Goal: Entertainment & Leisure: Consume media (video, audio)

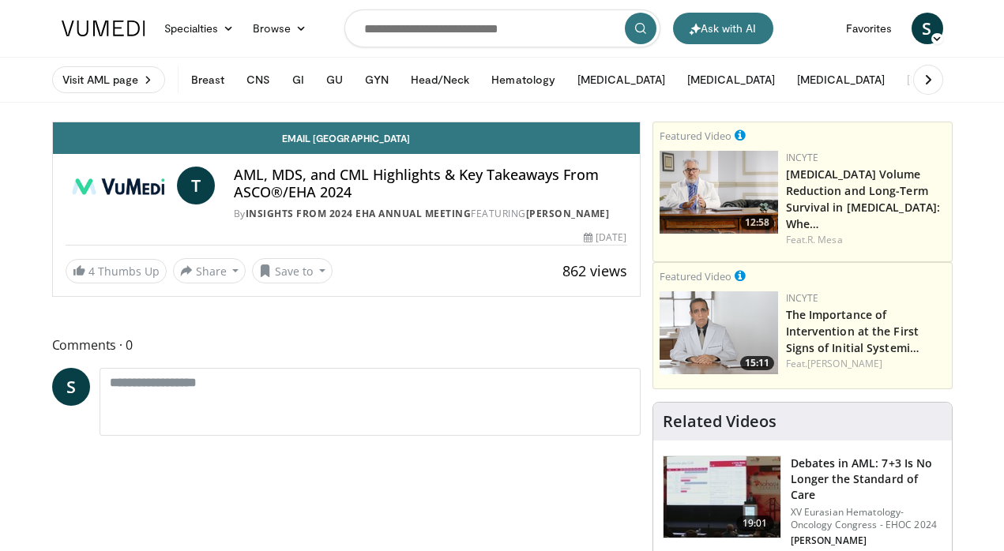
scroll to position [49, 0]
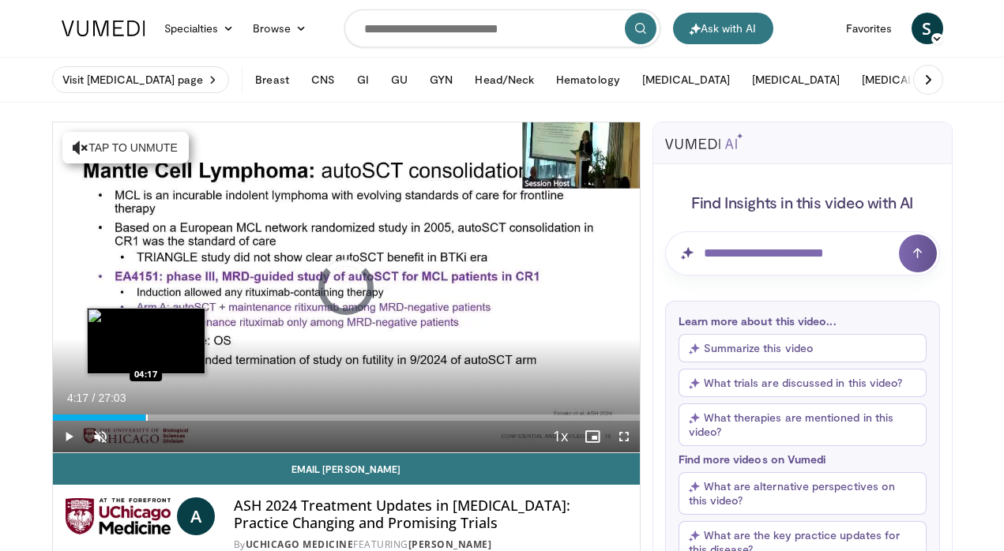
click at [146, 419] on div "Progress Bar" at bounding box center [147, 418] width 2 height 6
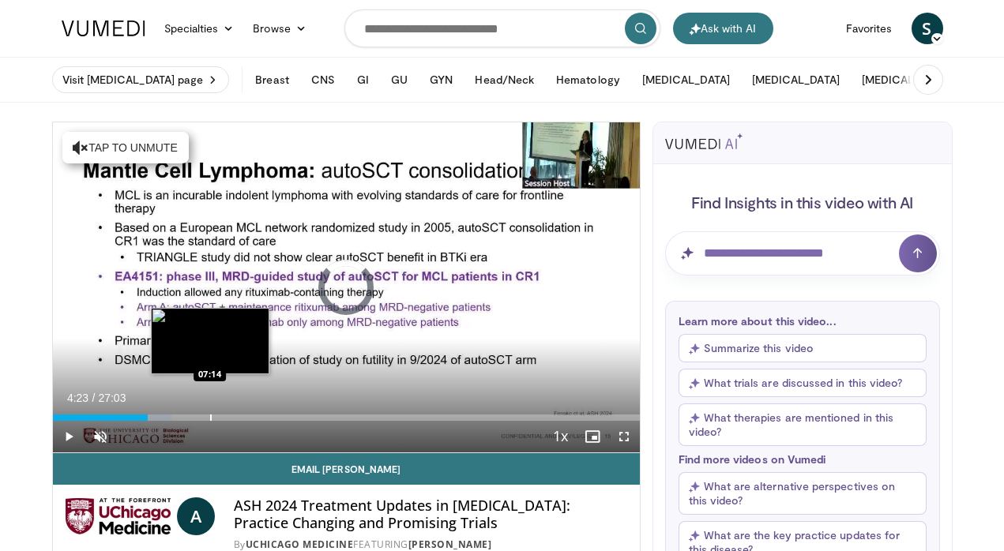
click at [209, 413] on div "Loaded : 20.30% 04:23 07:14" at bounding box center [346, 413] width 587 height 15
click at [191, 420] on div "Progress Bar" at bounding box center [192, 418] width 2 height 6
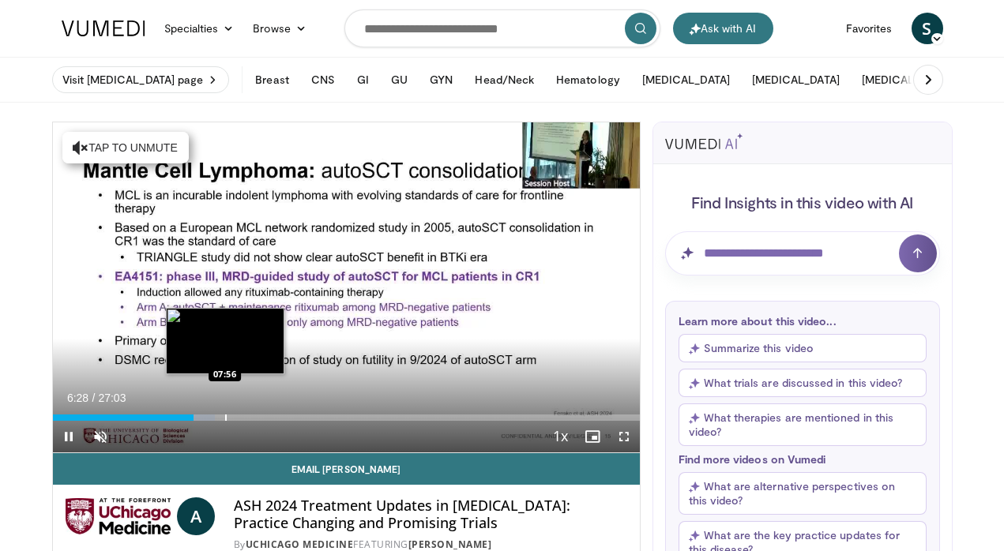
click at [225, 416] on div "Progress Bar" at bounding box center [226, 418] width 2 height 6
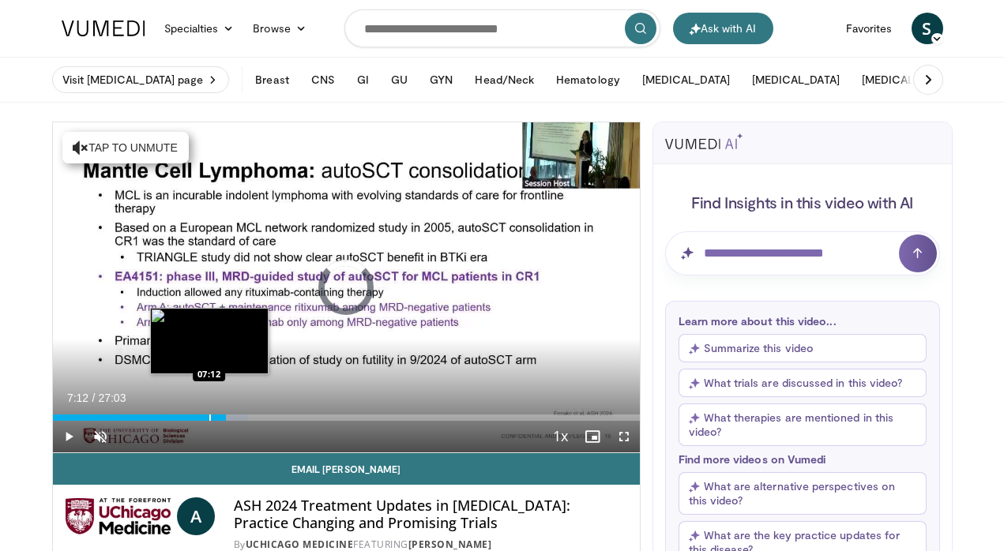
click at [209, 416] on div "Progress Bar" at bounding box center [210, 418] width 2 height 6
click at [203, 412] on div "Loaded : 25.88% 06:57 06:57" at bounding box center [346, 413] width 587 height 15
click at [221, 418] on div "Loaded : 30.14% 07:03 07:49" at bounding box center [346, 418] width 587 height 6
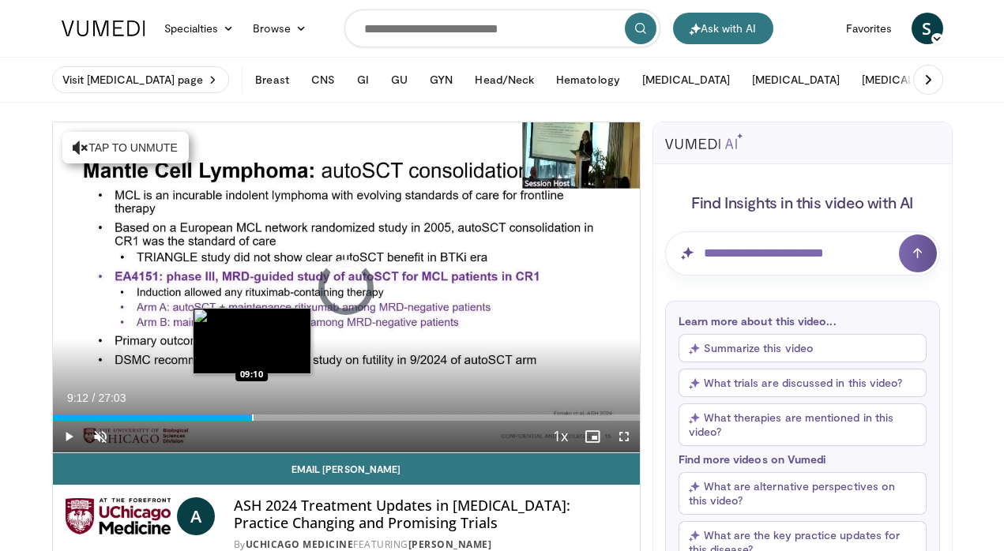
click at [252, 418] on div "Progress Bar" at bounding box center [253, 418] width 2 height 6
click at [277, 417] on div "Progress Bar" at bounding box center [278, 418] width 2 height 6
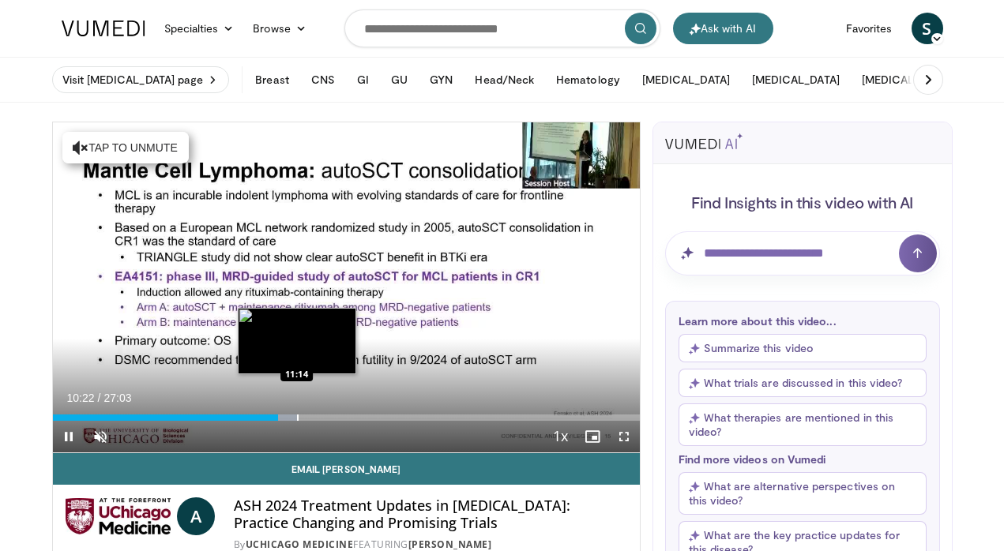
click at [295, 415] on div "Loaded : 41.90% 10:22 11:14" at bounding box center [346, 418] width 587 height 6
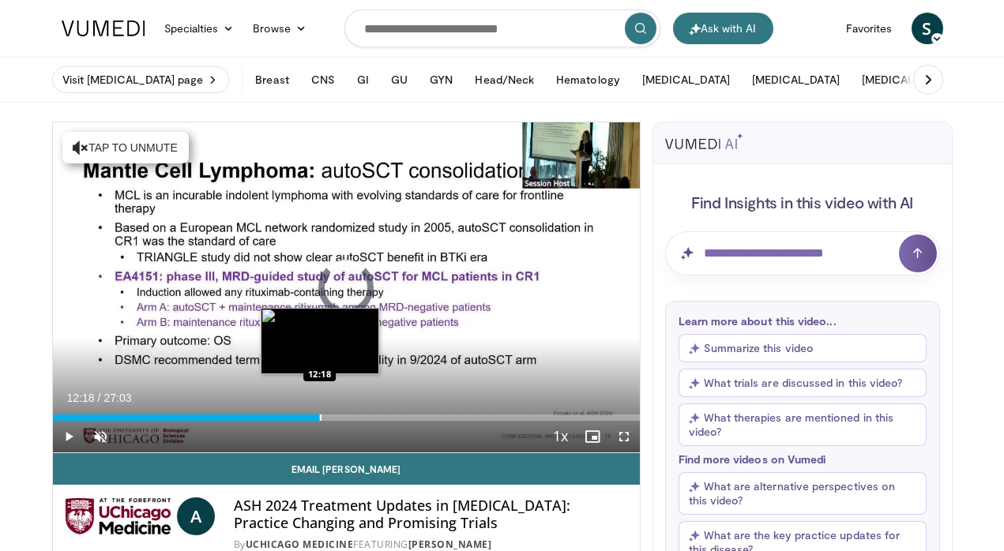
click at [320, 418] on div "Progress Bar" at bounding box center [321, 418] width 2 height 6
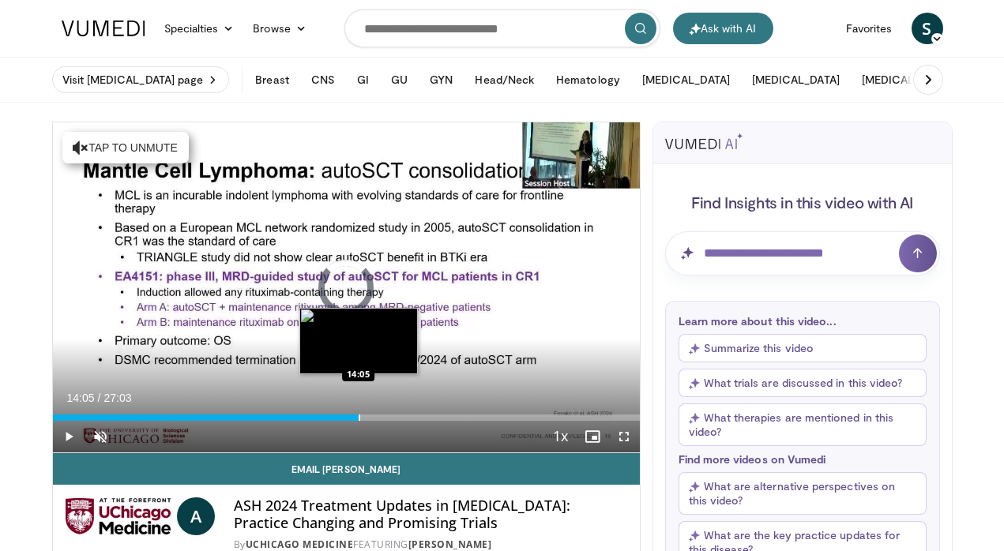
click at [359, 420] on div "Progress Bar" at bounding box center [360, 418] width 2 height 6
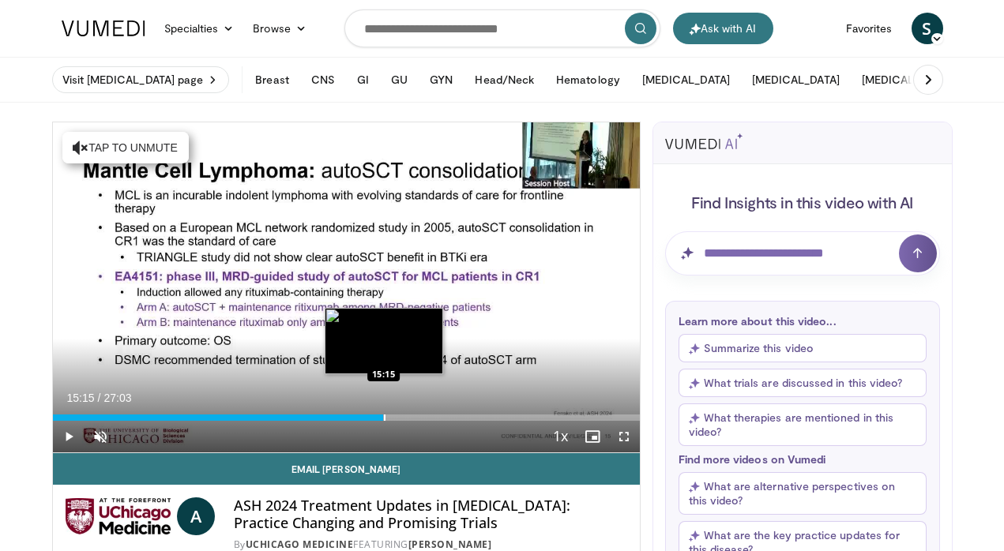
click at [383, 411] on div "Loaded : 56.60% 15:15 15:15" at bounding box center [346, 413] width 587 height 15
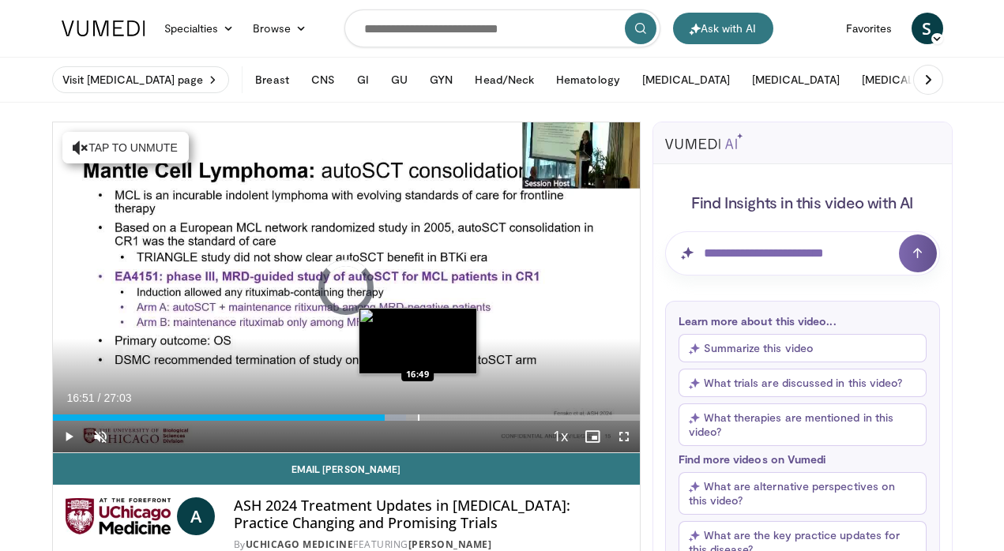
click at [418, 416] on div "Progress Bar" at bounding box center [419, 418] width 2 height 6
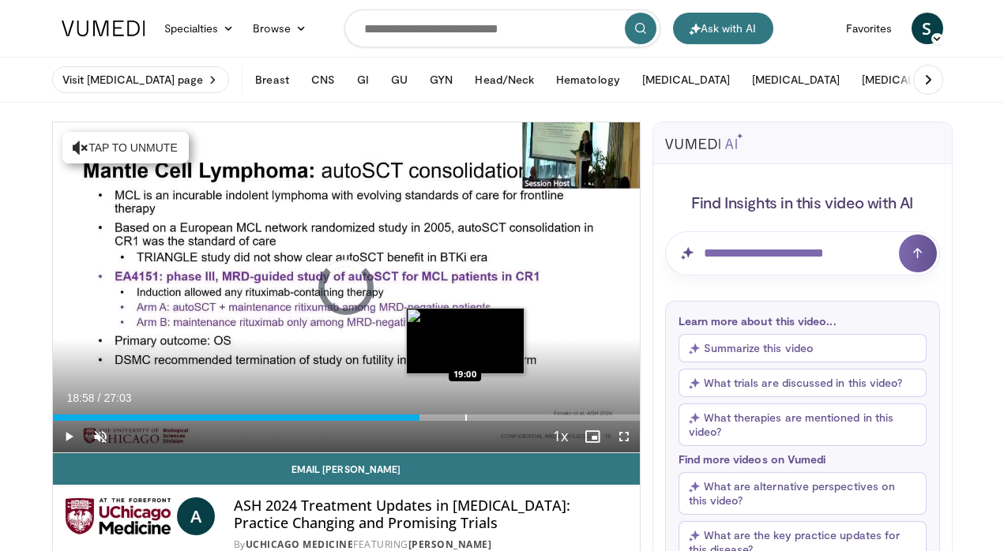
click at [464, 416] on div "Loaded : 0.00% 16:54 19:00" at bounding box center [346, 418] width 587 height 6
click at [470, 420] on div "Progress Bar" at bounding box center [471, 418] width 2 height 6
click at [467, 415] on div "Progress Bar" at bounding box center [468, 418] width 2 height 6
click at [462, 415] on div "Loaded : 75.05% 18:53 18:55" at bounding box center [346, 418] width 587 height 6
click at [460, 417] on div "Progress Bar" at bounding box center [461, 418] width 2 height 6
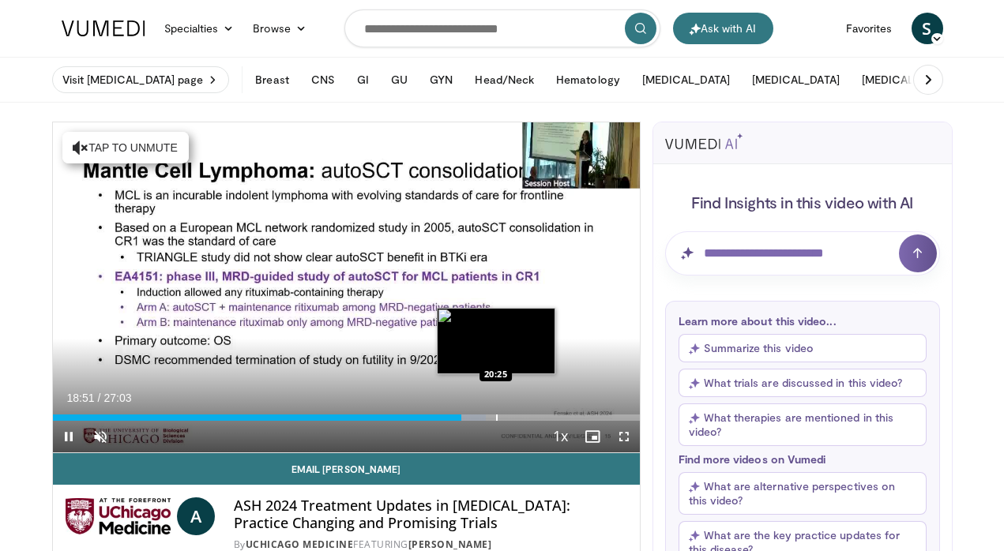
click at [496, 415] on div "Progress Bar" at bounding box center [497, 418] width 2 height 6
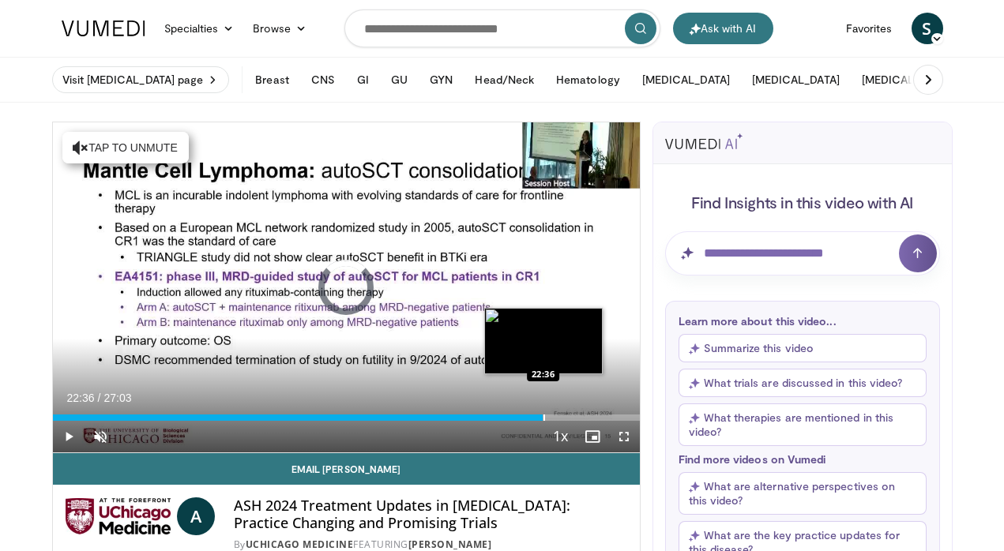
click at [543, 419] on div "Progress Bar" at bounding box center [544, 418] width 2 height 6
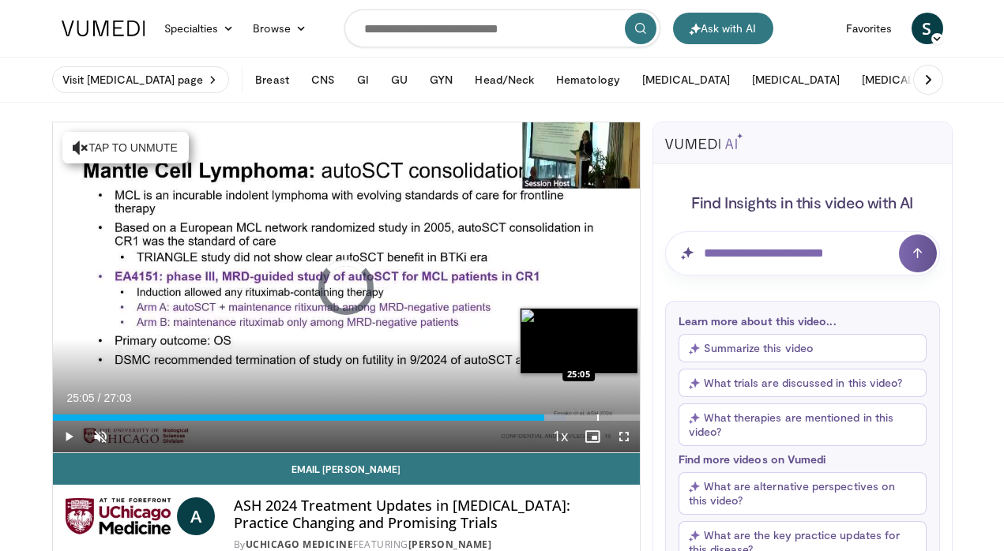
click at [596, 411] on div "Loaded : 87.49% 22:40 25:05" at bounding box center [346, 413] width 587 height 15
click at [636, 419] on div "Progress Bar" at bounding box center [637, 418] width 2 height 6
click at [625, 417] on div "Progress Bar" at bounding box center [626, 418] width 2 height 6
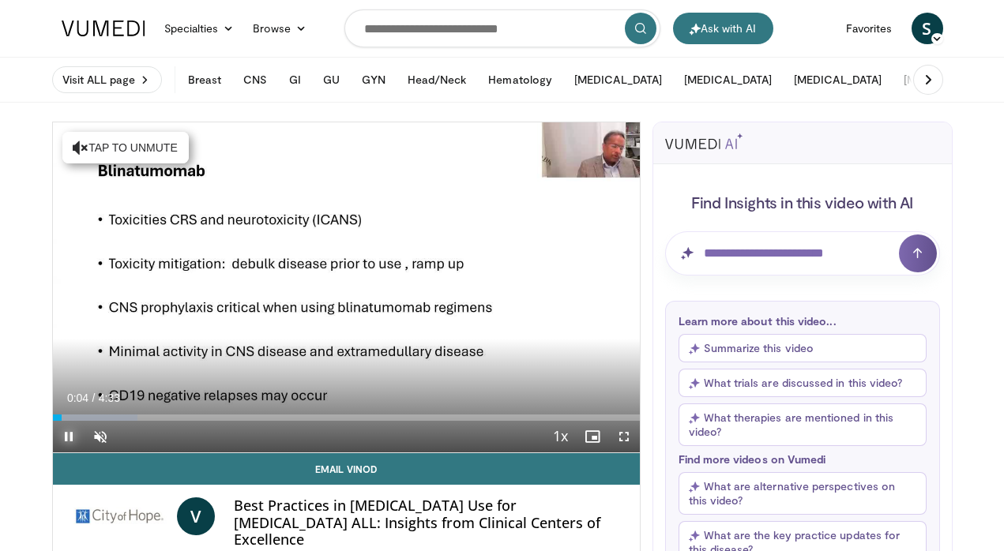
click at [68, 441] on span "Video Player" at bounding box center [69, 437] width 32 height 32
